Goal: Task Accomplishment & Management: Complete application form

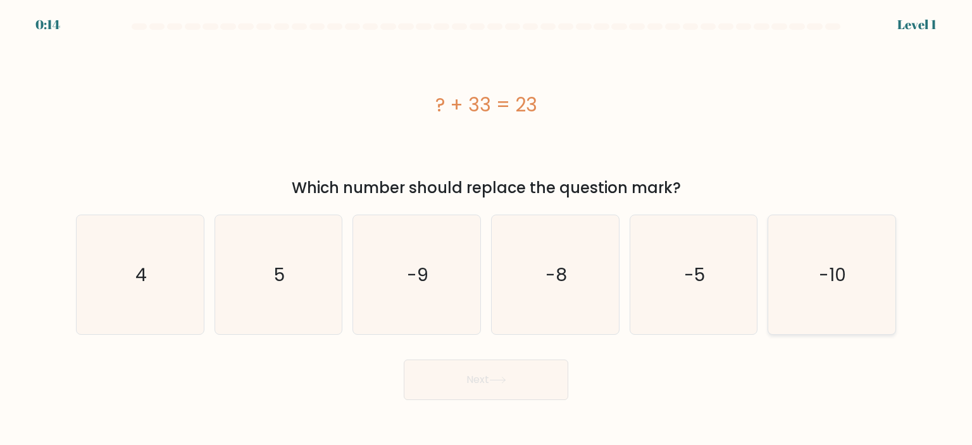
click at [819, 299] on icon "-10" at bounding box center [831, 274] width 119 height 119
click at [487, 229] on input "f. -10" at bounding box center [486, 226] width 1 height 6
radio input "true"
click at [516, 379] on button "Next" at bounding box center [486, 380] width 165 height 41
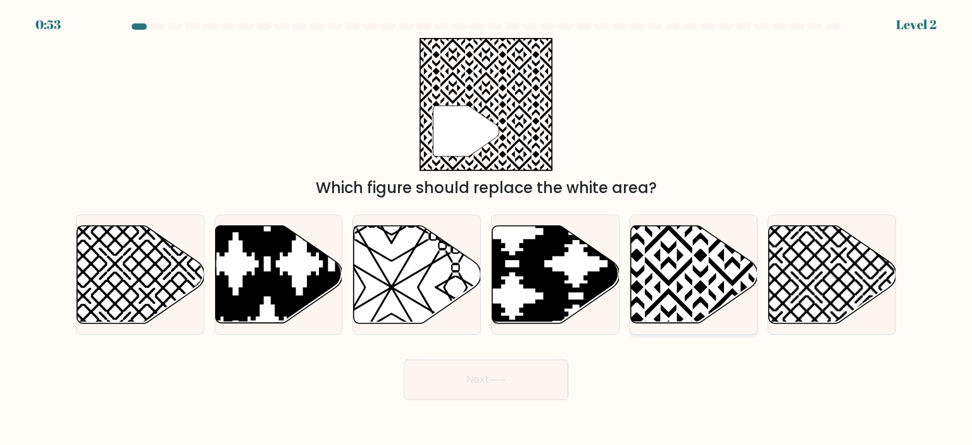
click at [720, 273] on icon at bounding box center [733, 223] width 256 height 256
click at [487, 229] on input "e." at bounding box center [486, 226] width 1 height 6
radio input "true"
click at [455, 373] on button "Next" at bounding box center [486, 380] width 165 height 41
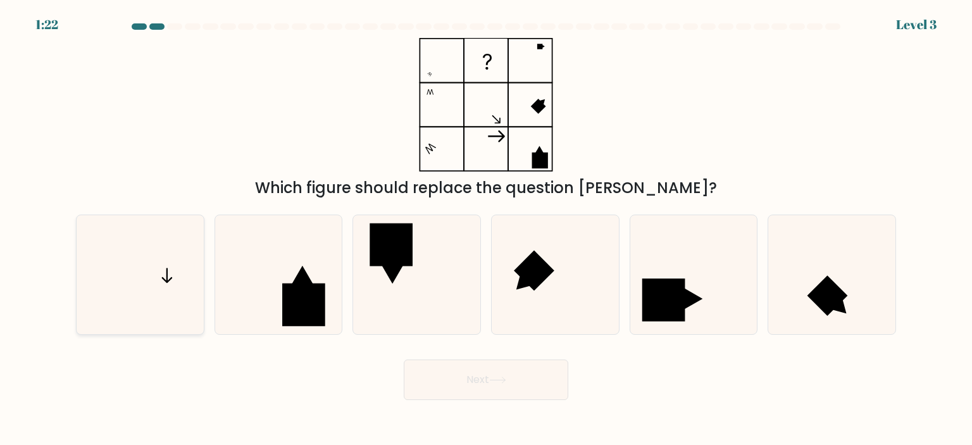
click at [183, 283] on icon at bounding box center [139, 274] width 119 height 119
click at [486, 229] on input "a." at bounding box center [486, 226] width 1 height 6
radio input "true"
click at [542, 383] on button "Next" at bounding box center [486, 380] width 165 height 41
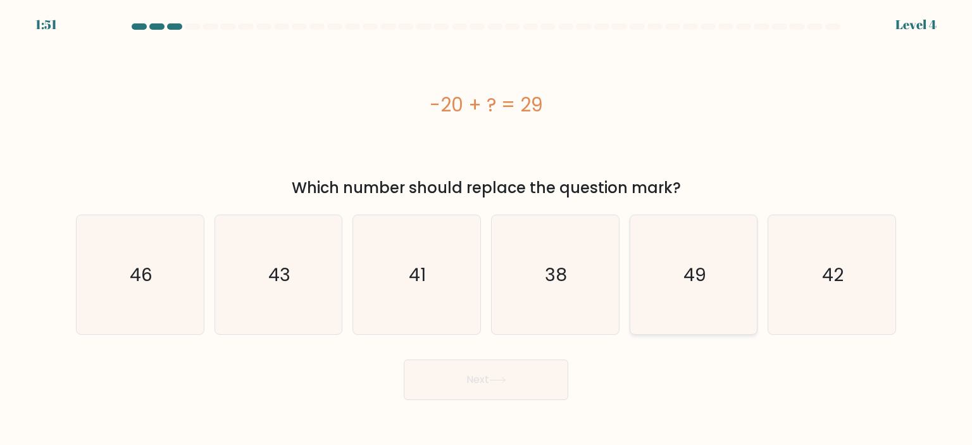
click at [677, 289] on icon "49" at bounding box center [693, 274] width 119 height 119
click at [487, 229] on input "e. 49" at bounding box center [486, 226] width 1 height 6
radio input "true"
click at [491, 386] on button "Next" at bounding box center [486, 380] width 165 height 41
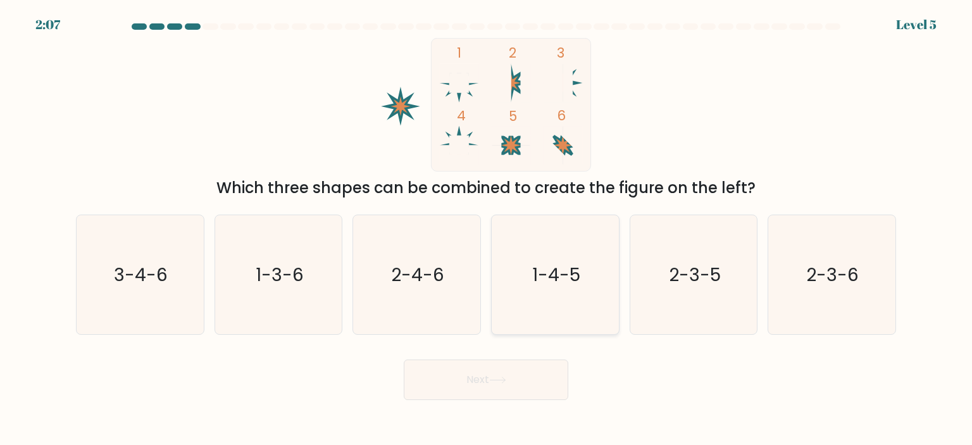
click at [544, 258] on icon "1-4-5" at bounding box center [555, 274] width 119 height 119
click at [487, 229] on input "d. 1-4-5" at bounding box center [486, 226] width 1 height 6
radio input "true"
click at [499, 379] on icon at bounding box center [497, 380] width 17 height 7
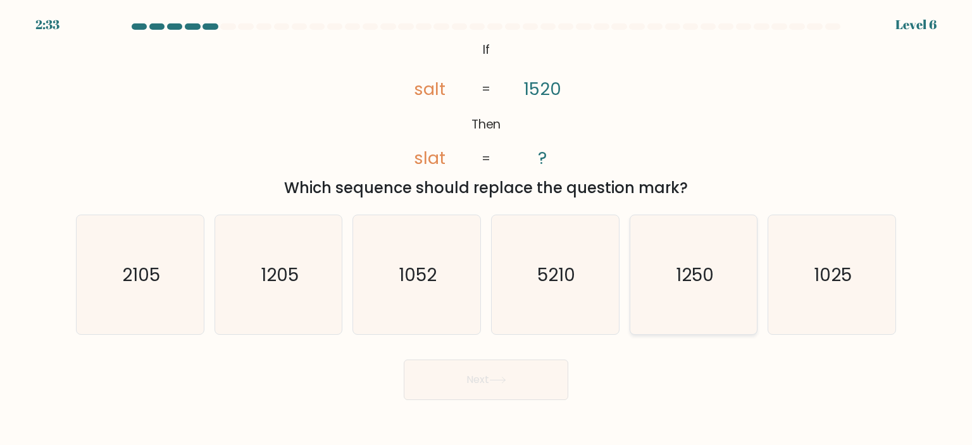
drag, startPoint x: 734, startPoint y: 297, endPoint x: 695, endPoint y: 316, distance: 43.6
click at [733, 298] on icon "1250" at bounding box center [693, 274] width 119 height 119
click at [487, 229] on input "e. 1250" at bounding box center [486, 226] width 1 height 6
radio input "true"
click at [516, 389] on button "Next" at bounding box center [486, 380] width 165 height 41
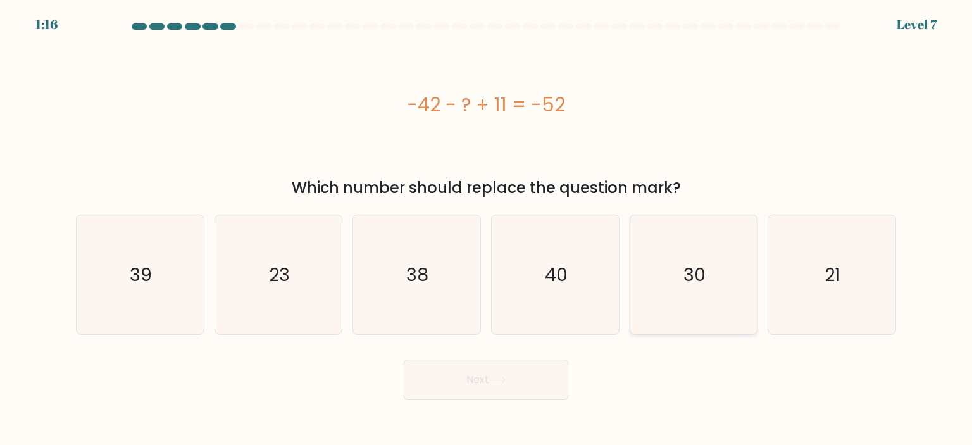
drag, startPoint x: 869, startPoint y: 280, endPoint x: 661, endPoint y: 321, distance: 211.6
click at [869, 280] on icon "21" at bounding box center [831, 274] width 119 height 119
click at [487, 229] on input "f. 21" at bounding box center [486, 226] width 1 height 6
radio input "true"
click at [511, 377] on button "Next" at bounding box center [486, 380] width 165 height 41
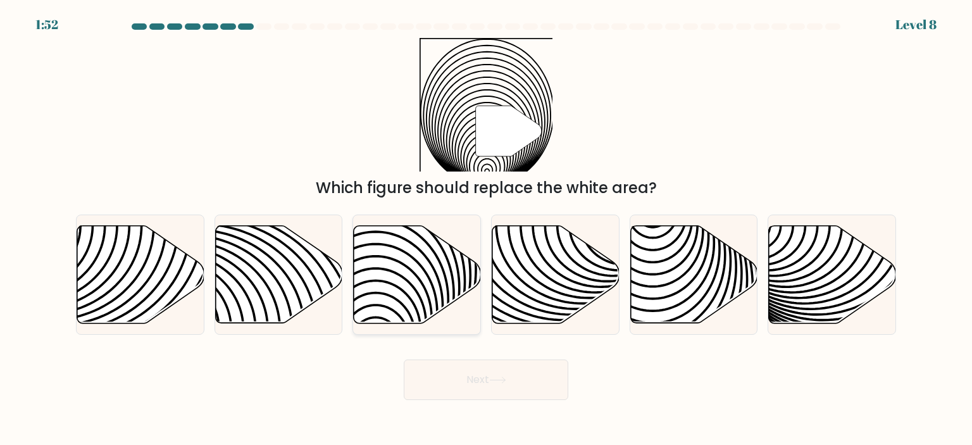
click at [429, 272] on icon at bounding box center [417, 274] width 127 height 98
click at [486, 229] on input "c." at bounding box center [486, 226] width 1 height 6
radio input "true"
click at [465, 375] on button "Next" at bounding box center [486, 380] width 165 height 41
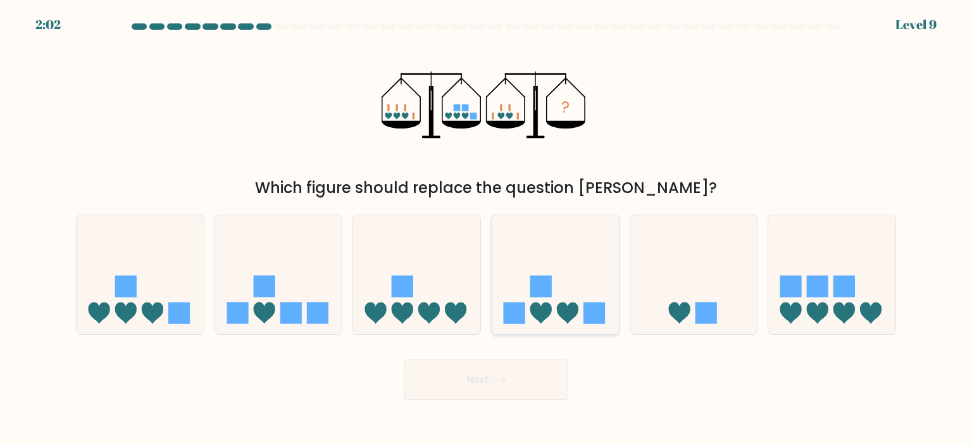
click at [582, 324] on icon at bounding box center [555, 274] width 127 height 105
click at [487, 229] on input "d." at bounding box center [486, 226] width 1 height 6
radio input "true"
click at [542, 374] on button "Next" at bounding box center [486, 380] width 165 height 41
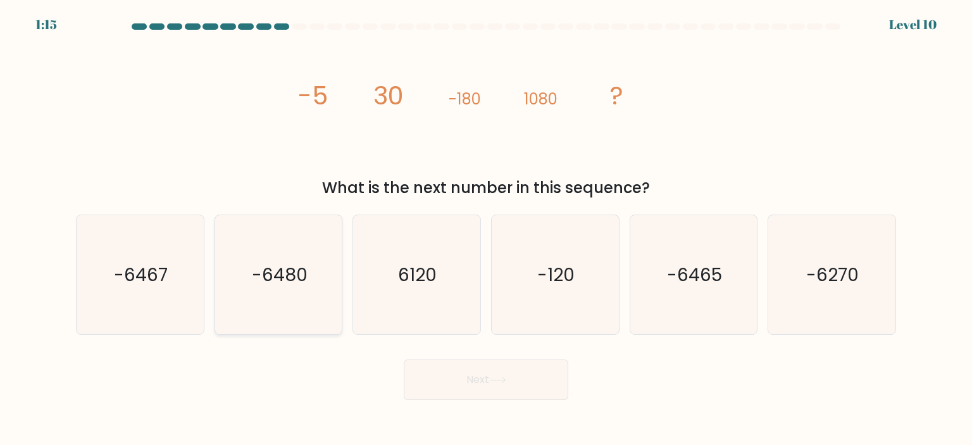
click at [324, 277] on icon "-6480" at bounding box center [278, 274] width 119 height 119
click at [486, 229] on input "b. -6480" at bounding box center [486, 226] width 1 height 6
radio input "true"
click at [538, 375] on button "Next" at bounding box center [486, 380] width 165 height 41
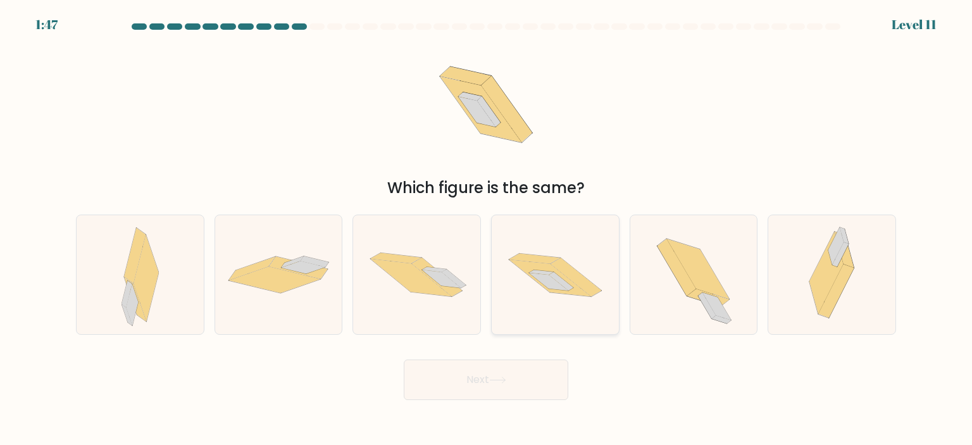
click at [519, 271] on icon at bounding box center [555, 275] width 127 height 84
click at [487, 229] on input "d." at bounding box center [486, 226] width 1 height 6
radio input "true"
click at [473, 374] on button "Next" at bounding box center [486, 380] width 165 height 41
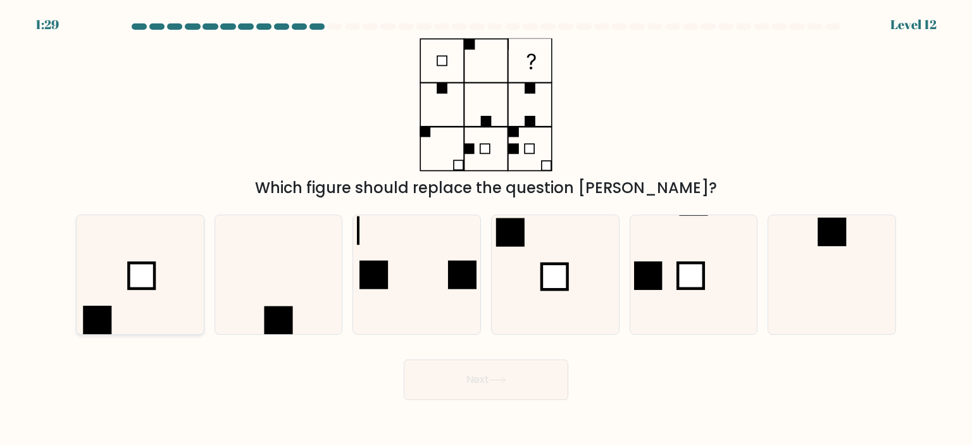
click at [179, 288] on icon at bounding box center [139, 274] width 119 height 119
click at [486, 229] on input "a." at bounding box center [486, 226] width 1 height 6
radio input "true"
click at [498, 377] on icon at bounding box center [497, 380] width 17 height 7
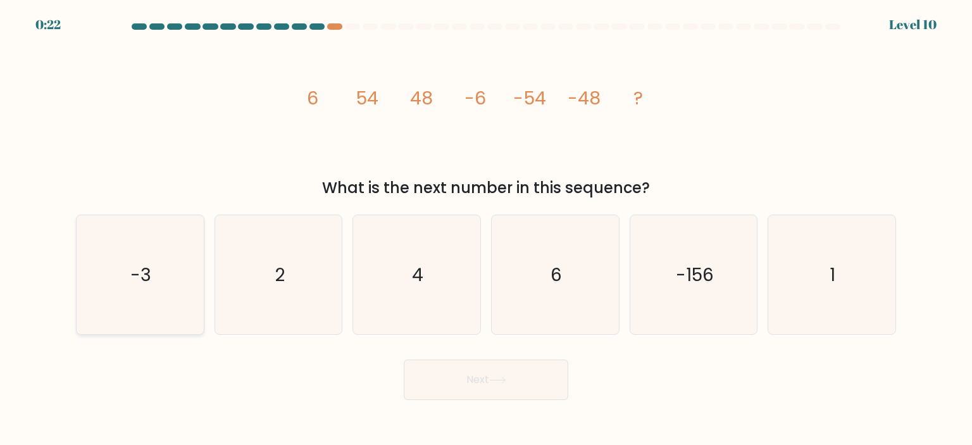
drag, startPoint x: 160, startPoint y: 271, endPoint x: 188, endPoint y: 284, distance: 31.2
click at [160, 271] on icon "-3" at bounding box center [139, 274] width 119 height 119
click at [486, 229] on input "a. -3" at bounding box center [486, 226] width 1 height 6
radio input "true"
click at [433, 378] on button "Next" at bounding box center [486, 380] width 165 height 41
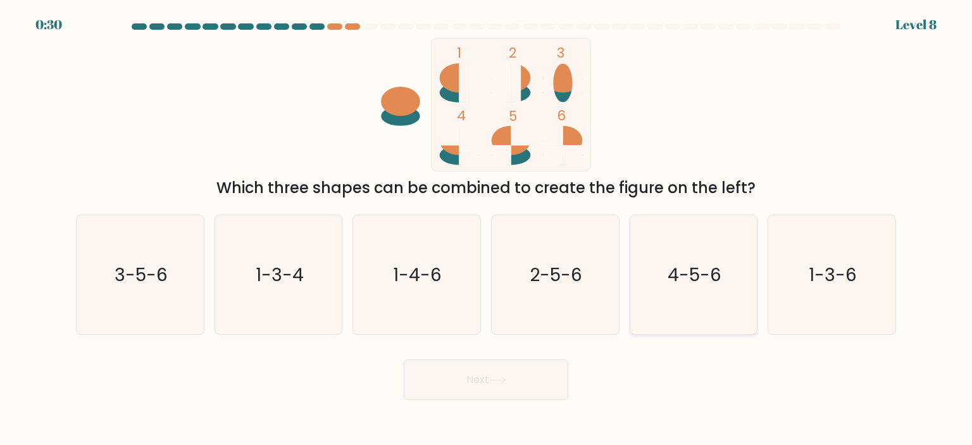
click at [689, 286] on text "4-5-6" at bounding box center [695, 274] width 54 height 25
click at [487, 229] on input "e. 4-5-6" at bounding box center [486, 226] width 1 height 6
radio input "true"
click at [527, 396] on button "Next" at bounding box center [486, 380] width 165 height 41
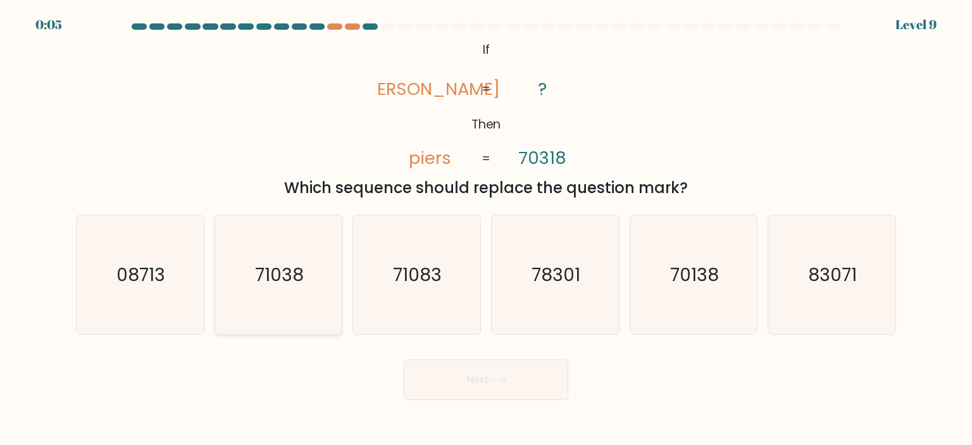
click at [312, 280] on icon "71038" at bounding box center [278, 274] width 119 height 119
click at [486, 229] on input "b. 71038" at bounding box center [486, 226] width 1 height 6
radio input "true"
click at [522, 376] on button "Next" at bounding box center [486, 380] width 165 height 41
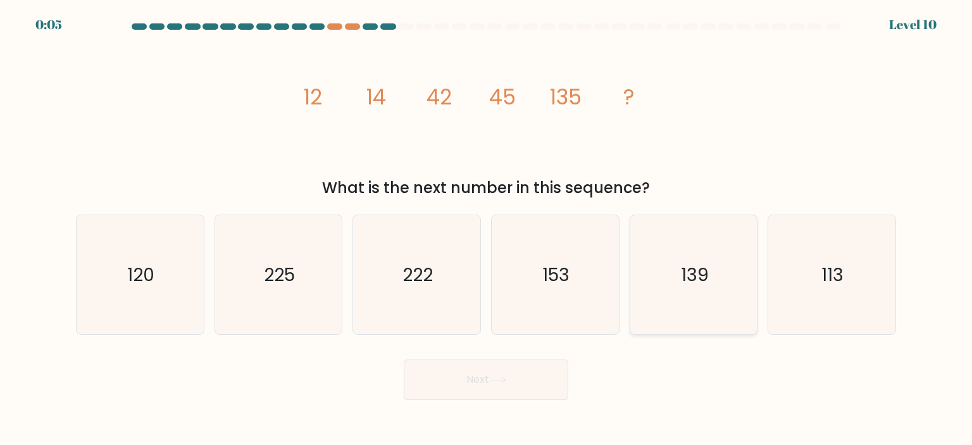
click at [702, 287] on icon "139" at bounding box center [693, 274] width 119 height 119
click at [487, 229] on input "e. 139" at bounding box center [486, 226] width 1 height 6
radio input "true"
click at [547, 379] on button "Next" at bounding box center [486, 380] width 165 height 41
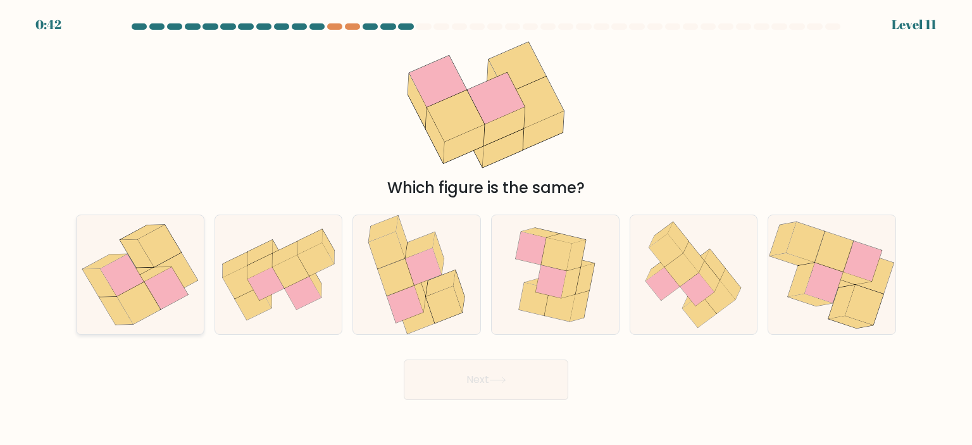
click at [138, 311] on icon at bounding box center [138, 303] width 44 height 42
click at [486, 229] on input "a." at bounding box center [486, 226] width 1 height 6
radio input "true"
click at [529, 389] on button "Next" at bounding box center [486, 380] width 165 height 41
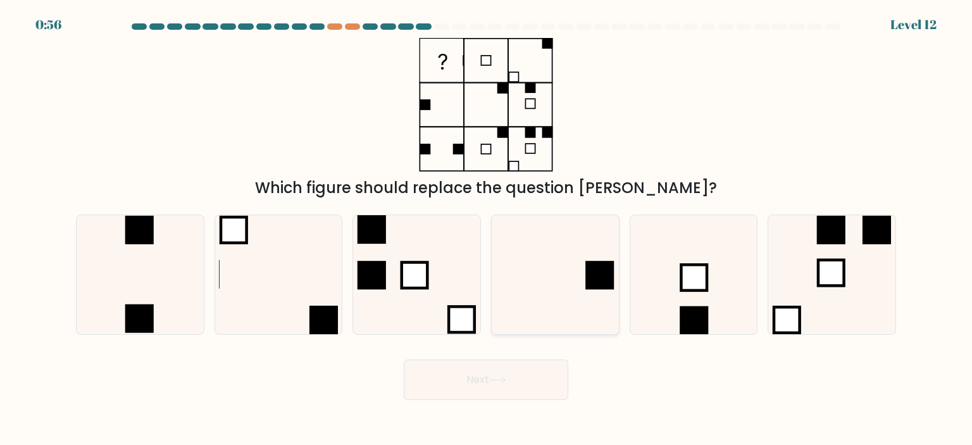
click at [527, 282] on icon at bounding box center [555, 274] width 119 height 119
click at [487, 229] on input "d." at bounding box center [486, 226] width 1 height 6
radio input "true"
click at [510, 378] on button "Next" at bounding box center [486, 380] width 165 height 41
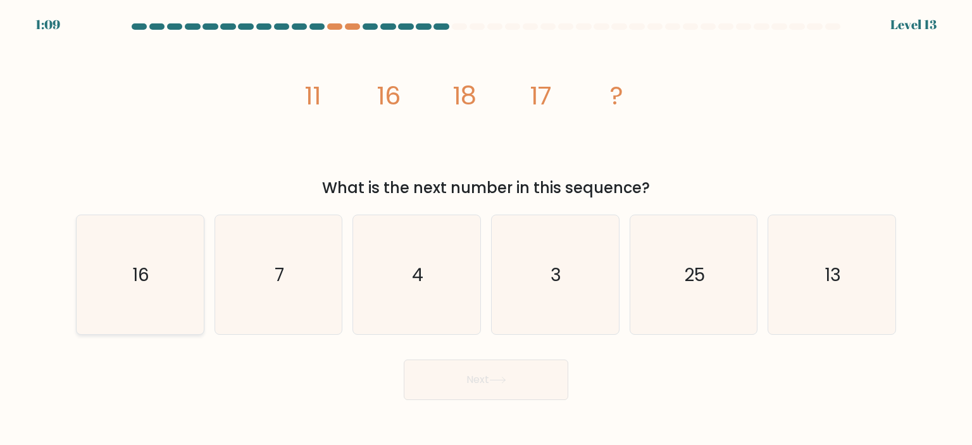
click at [177, 296] on icon "16" at bounding box center [139, 274] width 119 height 119
click at [486, 229] on input "a. 16" at bounding box center [486, 226] width 1 height 6
radio input "true"
click at [414, 377] on button "Next" at bounding box center [486, 380] width 165 height 41
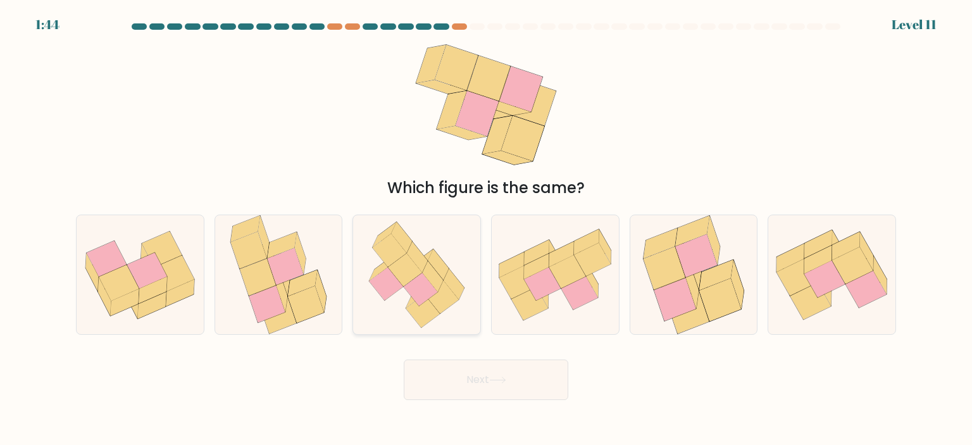
click at [443, 286] on icon at bounding box center [442, 296] width 34 height 33
click at [486, 229] on input "c." at bounding box center [486, 226] width 1 height 6
radio input "true"
click at [544, 387] on button "Next" at bounding box center [486, 380] width 165 height 41
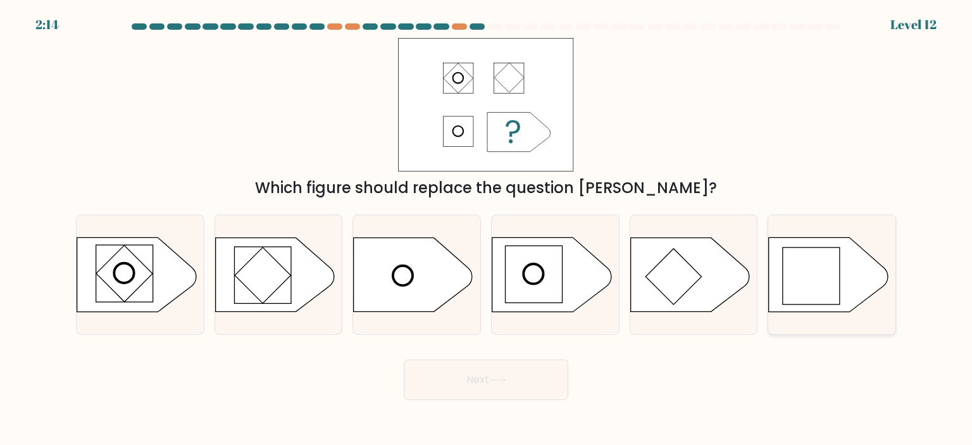
click at [796, 275] on rect at bounding box center [811, 276] width 57 height 57
click at [487, 229] on input "f." at bounding box center [486, 226] width 1 height 6
radio input "true"
click at [504, 370] on button "Next" at bounding box center [486, 380] width 165 height 41
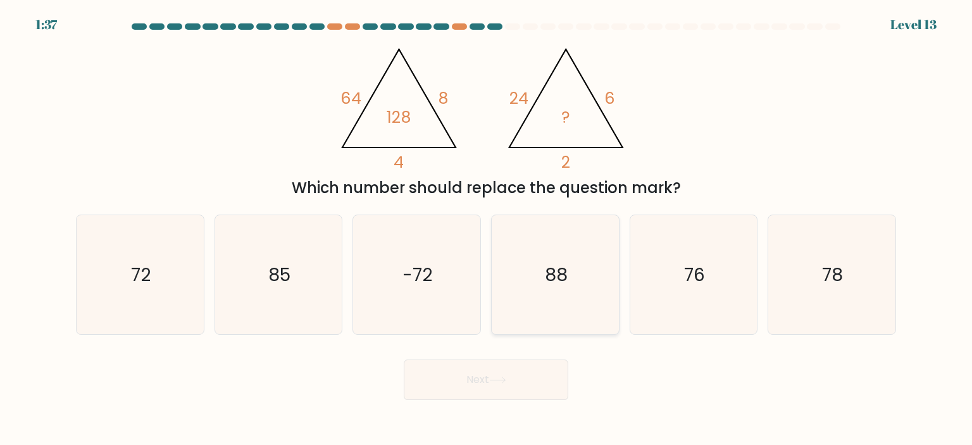
click at [578, 309] on icon "88" at bounding box center [555, 274] width 119 height 119
click at [487, 229] on input "d. 88" at bounding box center [486, 226] width 1 height 6
radio input "true"
click at [529, 389] on button "Next" at bounding box center [486, 380] width 165 height 41
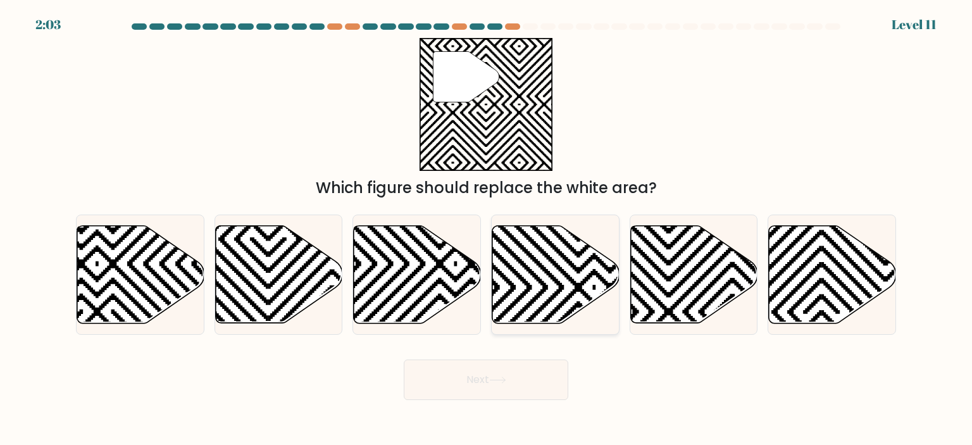
click at [593, 284] on icon at bounding box center [556, 274] width 127 height 98
click at [487, 229] on input "d." at bounding box center [486, 226] width 1 height 6
radio input "true"
click at [684, 286] on icon at bounding box center [694, 274] width 127 height 98
click at [487, 229] on input "e." at bounding box center [486, 226] width 1 height 6
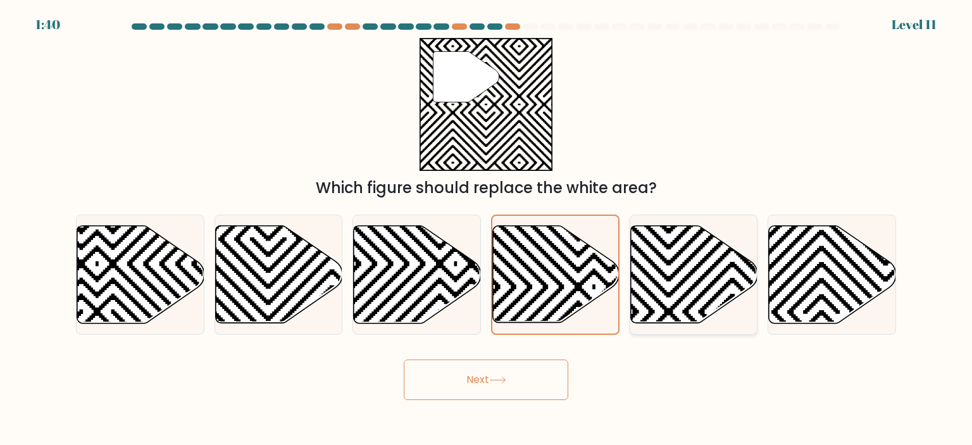
radio input "true"
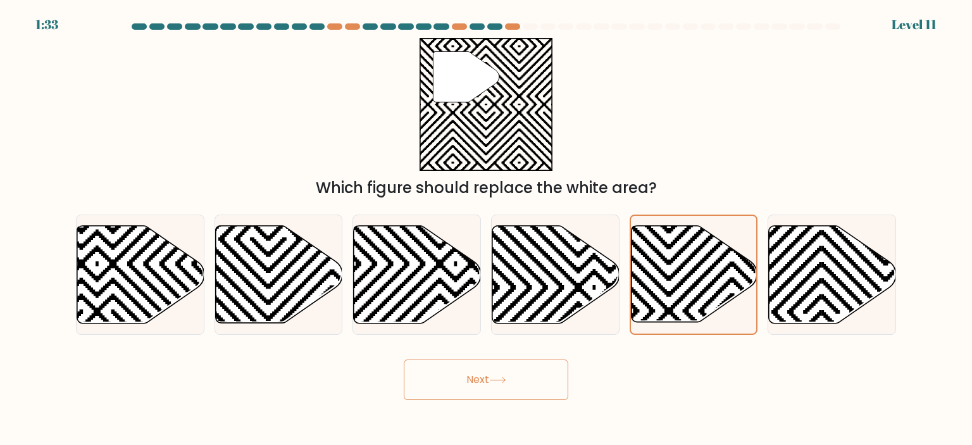
click at [555, 374] on button "Next" at bounding box center [486, 380] width 165 height 41
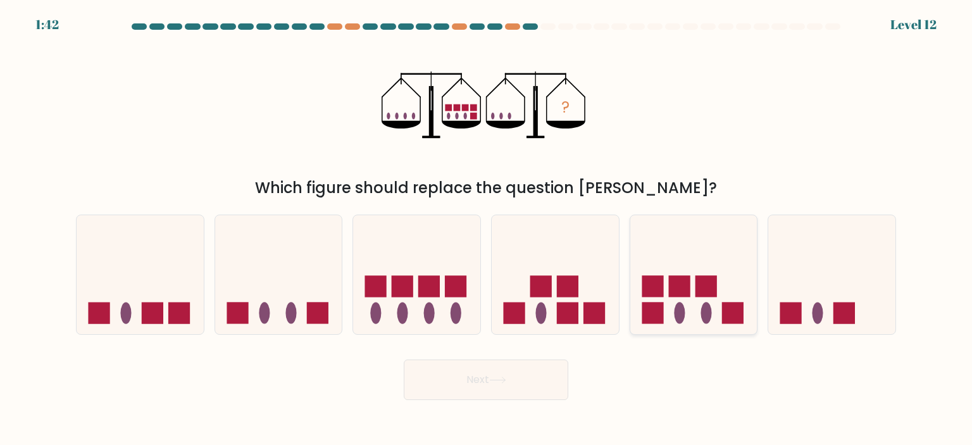
click at [699, 318] on icon at bounding box center [694, 274] width 127 height 105
click at [487, 229] on input "e." at bounding box center [486, 226] width 1 height 6
radio input "true"
click at [552, 369] on button "Next" at bounding box center [486, 380] width 165 height 41
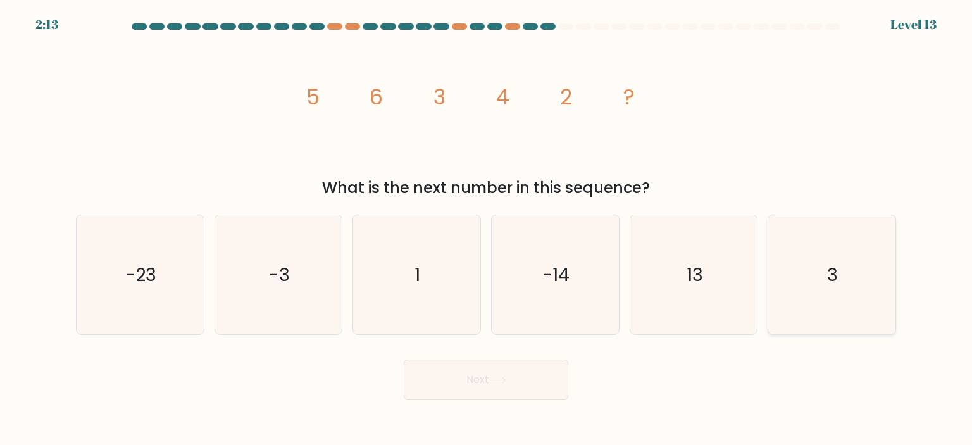
click at [845, 315] on icon "3" at bounding box center [831, 274] width 119 height 119
click at [487, 229] on input "f. 3" at bounding box center [486, 226] width 1 height 6
radio input "true"
click at [517, 387] on button "Next" at bounding box center [486, 380] width 165 height 41
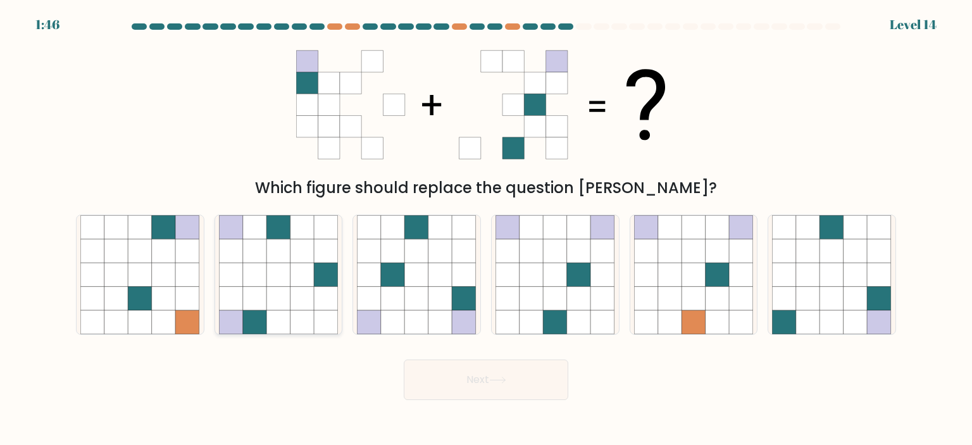
click at [288, 313] on icon at bounding box center [279, 322] width 24 height 24
click at [486, 229] on input "b." at bounding box center [486, 226] width 1 height 6
radio input "true"
click at [472, 385] on button "Next" at bounding box center [486, 380] width 165 height 41
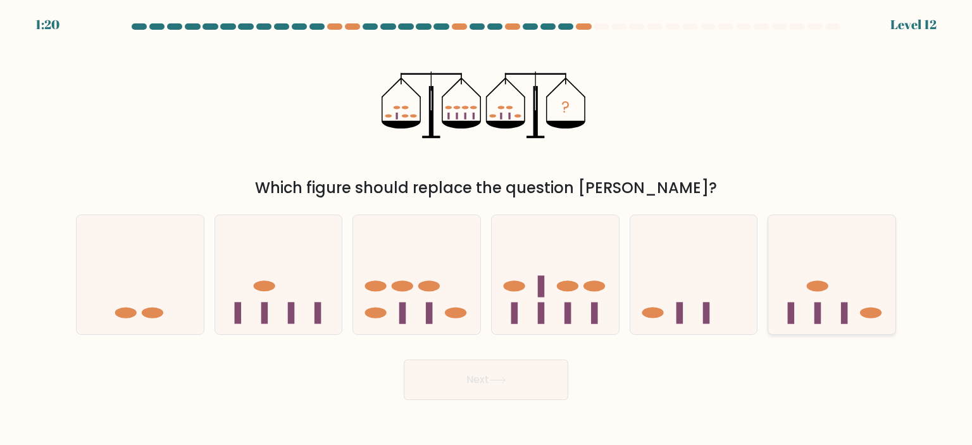
click at [833, 320] on icon at bounding box center [832, 274] width 127 height 105
click at [487, 229] on input "f." at bounding box center [486, 226] width 1 height 6
radio input "true"
click at [562, 369] on button "Next" at bounding box center [486, 380] width 165 height 41
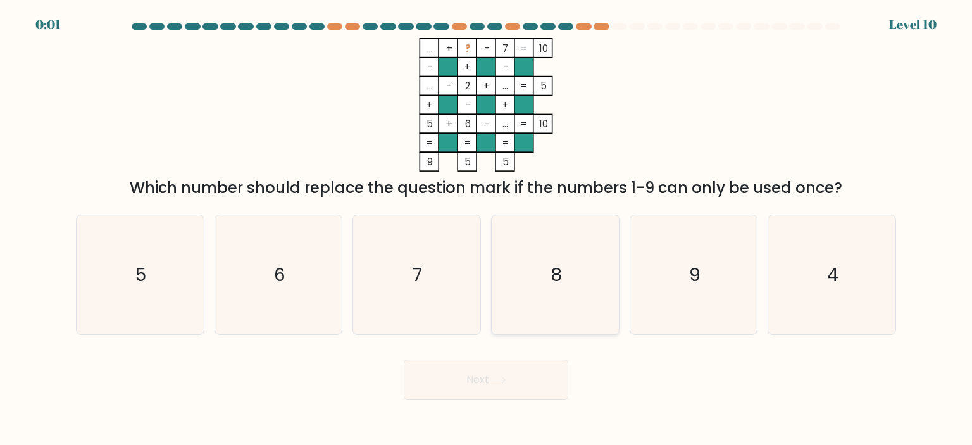
click at [826, 263] on icon "4" at bounding box center [831, 274] width 119 height 119
click at [452, 392] on button "Next" at bounding box center [486, 380] width 165 height 41
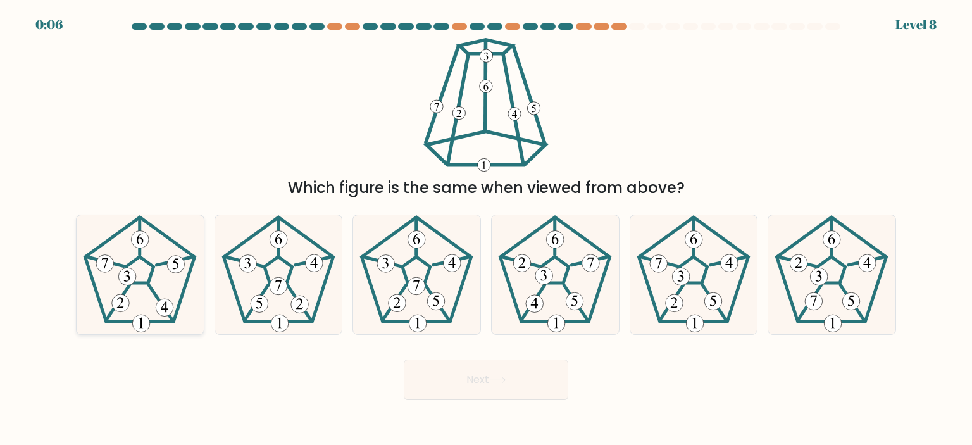
click at [143, 285] on icon at bounding box center [139, 274] width 119 height 119
click at [486, 229] on input "a." at bounding box center [486, 226] width 1 height 6
radio input "true"
click at [524, 374] on button "Next" at bounding box center [486, 380] width 165 height 41
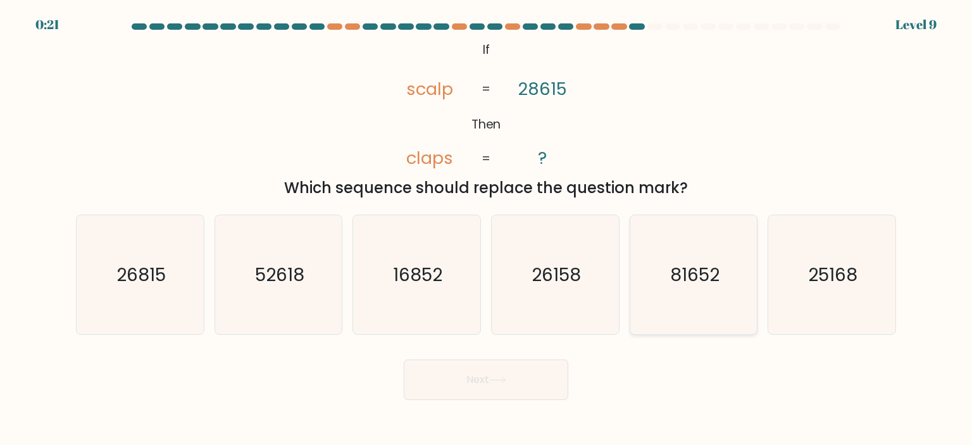
click at [725, 282] on icon "81652" at bounding box center [693, 274] width 119 height 119
click at [487, 229] on input "e. 81652" at bounding box center [486, 226] width 1 height 6
radio input "true"
click at [509, 378] on button "Next" at bounding box center [486, 380] width 165 height 41
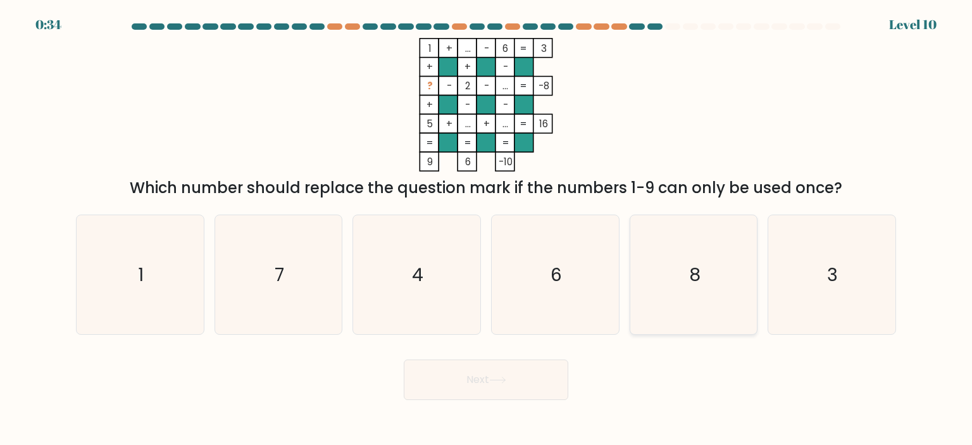
click at [707, 283] on icon "8" at bounding box center [693, 274] width 119 height 119
click at [487, 229] on input "e. 8" at bounding box center [486, 226] width 1 height 6
radio input "true"
click at [513, 384] on button "Next" at bounding box center [486, 380] width 165 height 41
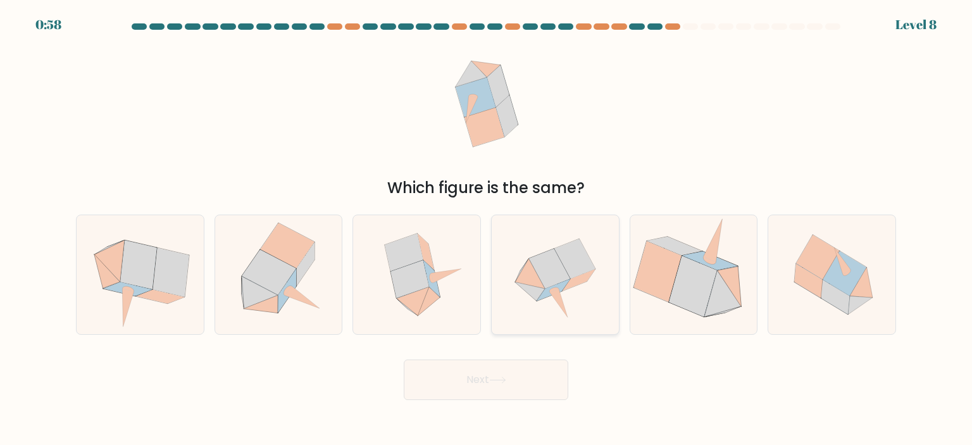
click at [565, 285] on icon at bounding box center [554, 290] width 33 height 22
click at [487, 229] on input "d." at bounding box center [486, 226] width 1 height 6
radio input "true"
click at [474, 389] on button "Next" at bounding box center [486, 380] width 165 height 41
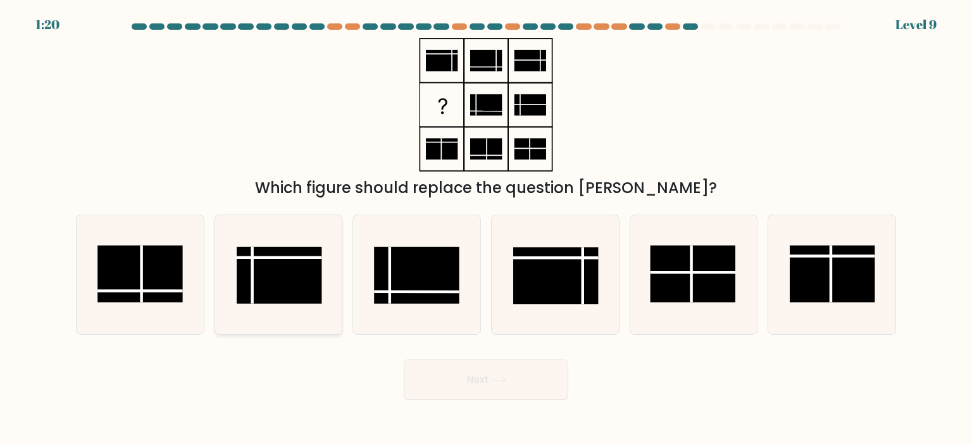
click at [298, 289] on rect at bounding box center [279, 275] width 85 height 57
click at [486, 229] on input "b." at bounding box center [486, 226] width 1 height 6
radio input "true"
click at [492, 380] on icon at bounding box center [497, 380] width 17 height 7
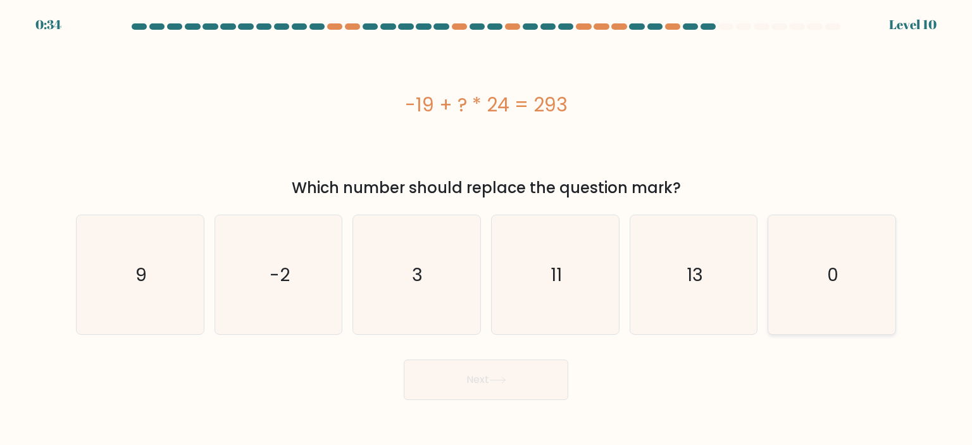
click at [842, 313] on icon "0" at bounding box center [831, 274] width 119 height 119
click at [487, 229] on input "f. 0" at bounding box center [486, 226] width 1 height 6
radio input "true"
click at [544, 382] on button "Next" at bounding box center [486, 380] width 165 height 41
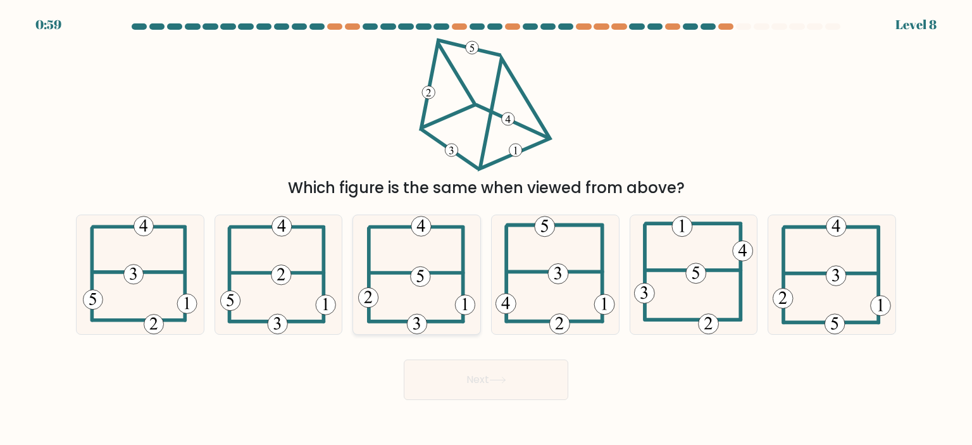
click at [451, 291] on icon at bounding box center [417, 274] width 118 height 119
click at [486, 229] on input "c." at bounding box center [486, 226] width 1 height 6
radio input "true"
click at [468, 364] on button "Next" at bounding box center [486, 380] width 165 height 41
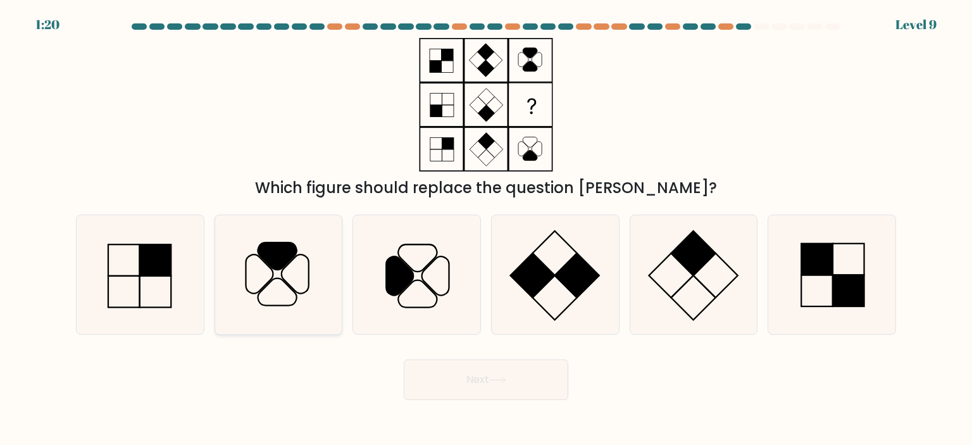
click at [319, 275] on icon at bounding box center [278, 274] width 119 height 119
click at [486, 229] on input "b." at bounding box center [486, 226] width 1 height 6
radio input "true"
click at [437, 368] on button "Next" at bounding box center [486, 380] width 165 height 41
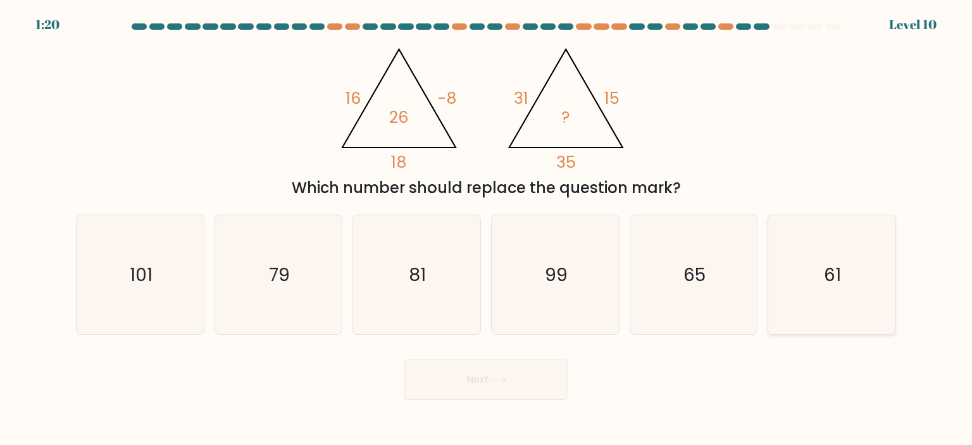
click at [806, 270] on icon "61" at bounding box center [831, 274] width 119 height 119
click at [487, 229] on input "f. 61" at bounding box center [486, 226] width 1 height 6
radio input "true"
click at [520, 382] on button "Next" at bounding box center [486, 380] width 165 height 41
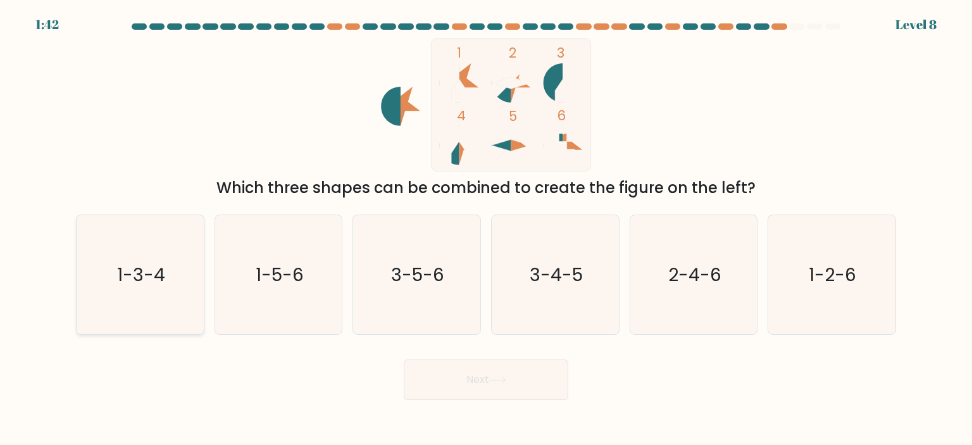
click at [182, 279] on icon "1-3-4" at bounding box center [139, 274] width 119 height 119
click at [486, 229] on input "a. 1-3-4" at bounding box center [486, 226] width 1 height 6
radio input "true"
click at [446, 379] on button "Next" at bounding box center [486, 380] width 165 height 41
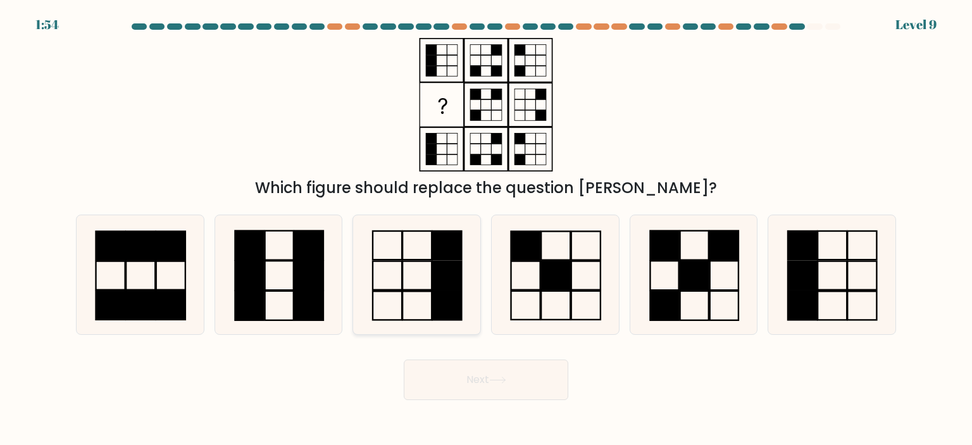
click at [456, 286] on rect at bounding box center [447, 275] width 29 height 28
click at [486, 229] on input "c." at bounding box center [486, 226] width 1 height 6
radio input "true"
click at [487, 380] on button "Next" at bounding box center [486, 380] width 165 height 41
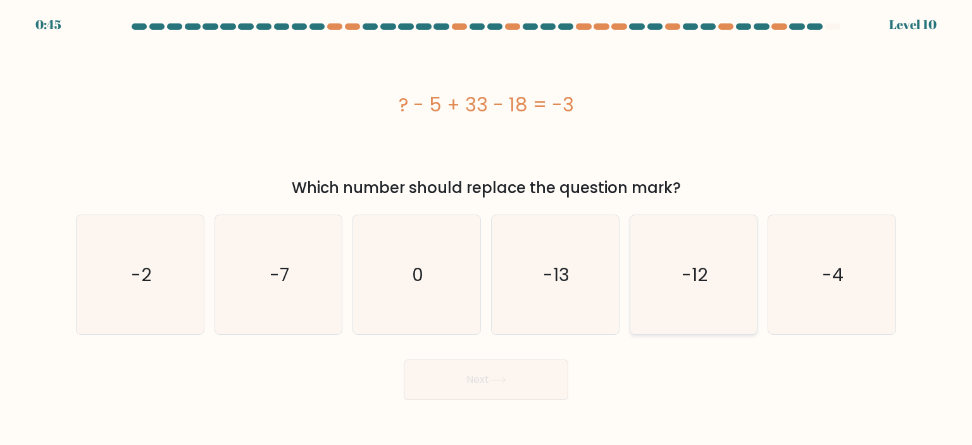
click at [691, 287] on icon "-12" at bounding box center [693, 274] width 119 height 119
click at [487, 229] on input "e. -12" at bounding box center [486, 226] width 1 height 6
radio input "true"
click at [446, 374] on button "Next" at bounding box center [486, 380] width 165 height 41
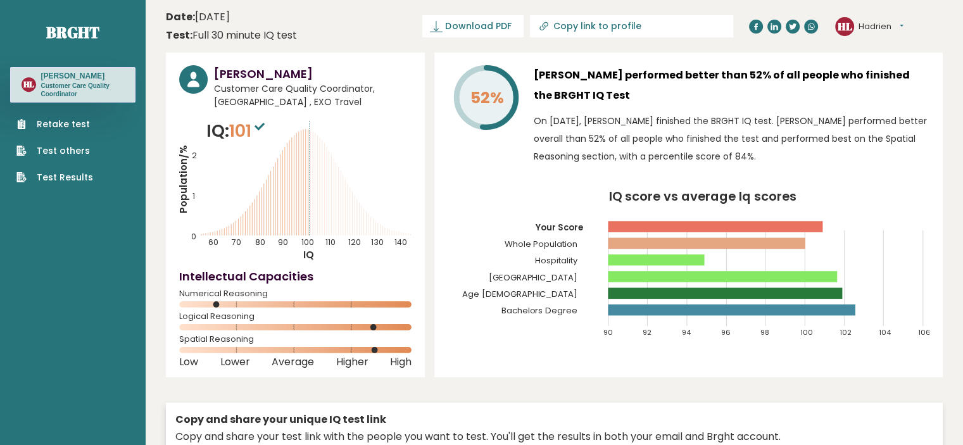
click at [377, 167] on icon "Population/% IQ 0 1 2 60 70 80 90 100 110 120 130 140" at bounding box center [295, 189] width 232 height 143
click at [81, 35] on link "Brght" at bounding box center [72, 32] width 53 height 20
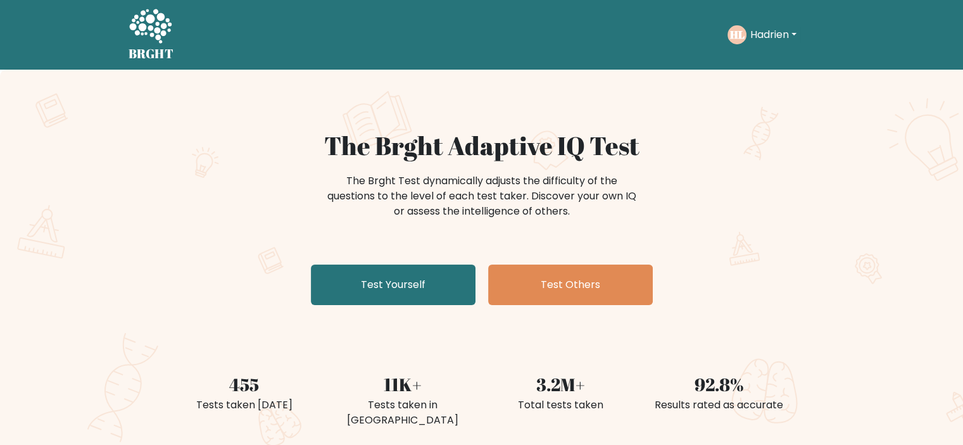
scroll to position [63, 0]
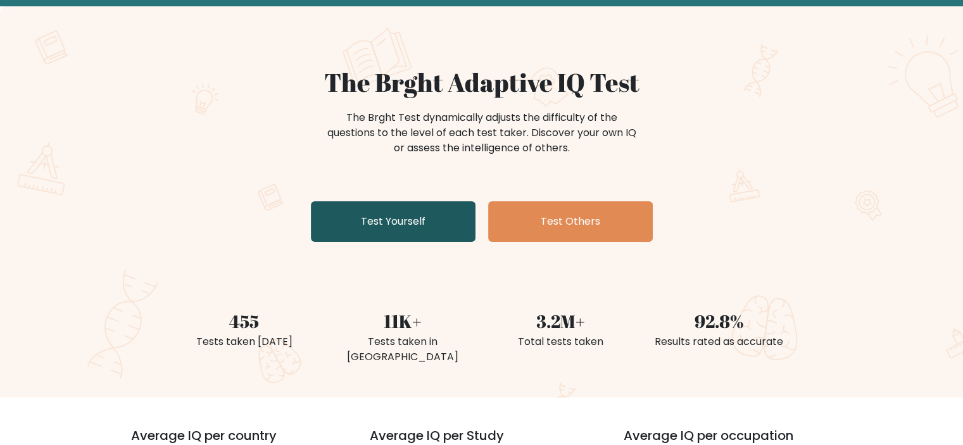
click at [391, 223] on link "Test Yourself" at bounding box center [393, 221] width 165 height 41
